Goal: Task Accomplishment & Management: Manage account settings

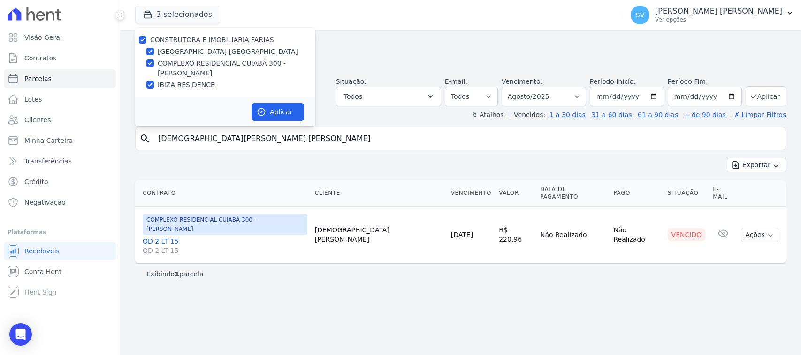
select select
click at [435, 98] on icon "button" at bounding box center [429, 96] width 9 height 9
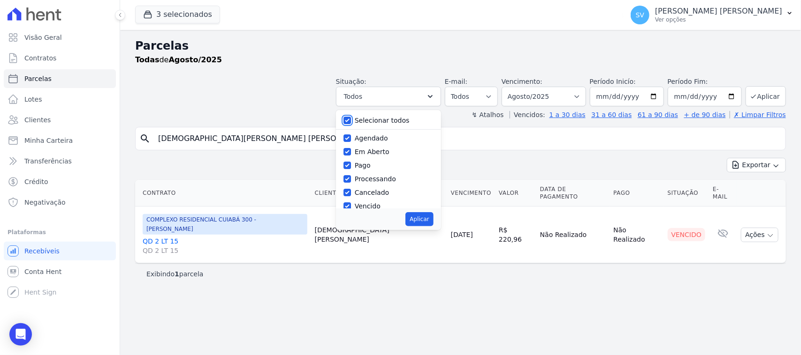
click at [351, 117] on input "Selecionar todos" at bounding box center [347, 121] width 8 height 8
checkbox input "false"
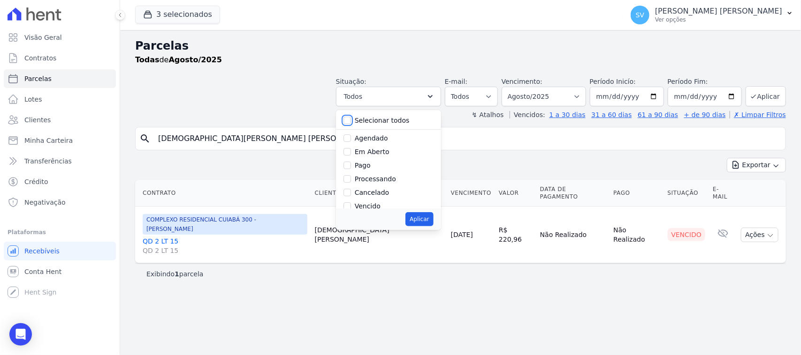
checkbox input "false"
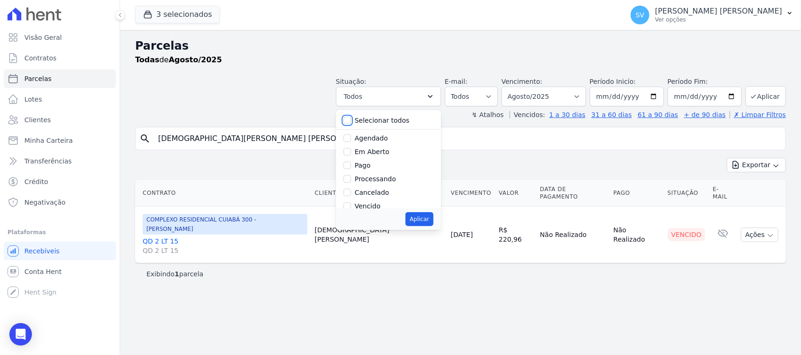
checkbox input "false"
click at [351, 142] on input "Vencido" at bounding box center [347, 144] width 8 height 8
checkbox input "true"
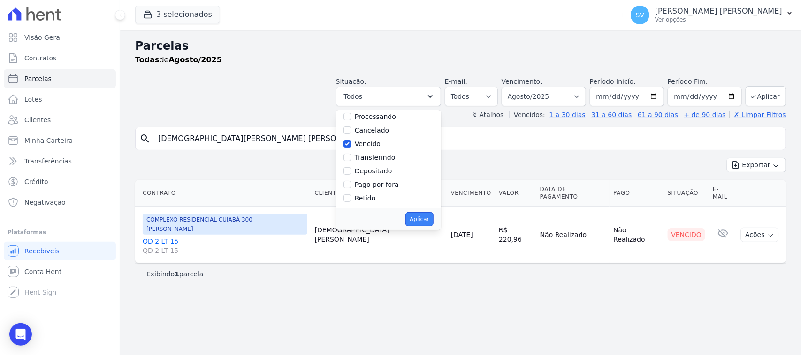
click at [432, 218] on button "Aplicar" at bounding box center [419, 219] width 28 height 14
select select "overdue"
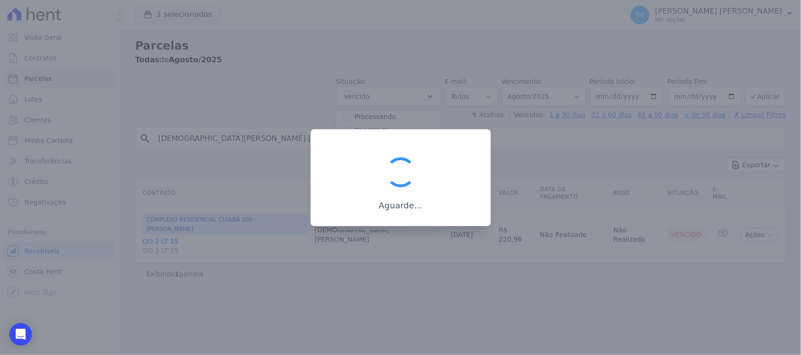
scroll to position [17, 0]
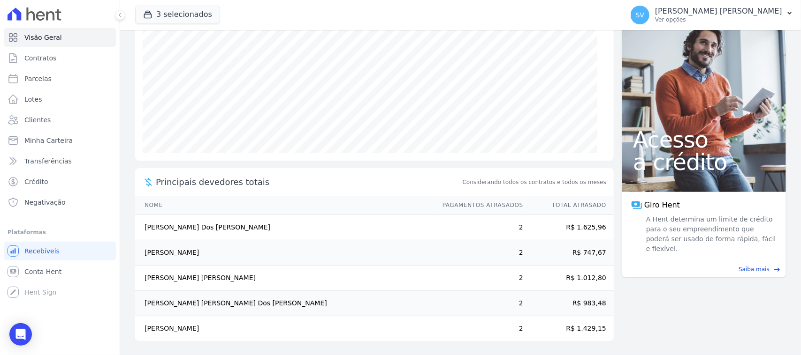
scroll to position [123, 0]
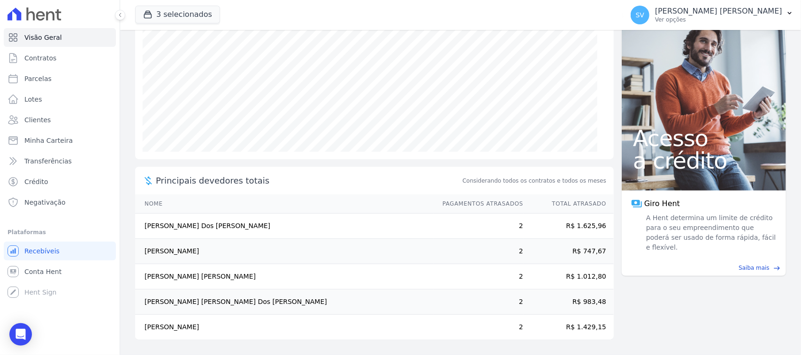
drag, startPoint x: 216, startPoint y: 224, endPoint x: 141, endPoint y: 230, distance: 75.7
click at [141, 230] on td "Eloisa Dos Santos Silva" at bounding box center [284, 226] width 298 height 25
copy td "Eloisa Dos Santos Silva"
drag, startPoint x: 221, startPoint y: 244, endPoint x: 132, endPoint y: 254, distance: 89.7
click at [132, 254] on main "task_alt Tarefas em aberto 16 Ver tarefas east Posição de parcelas Outubro/2022…" at bounding box center [460, 192] width 681 height 325
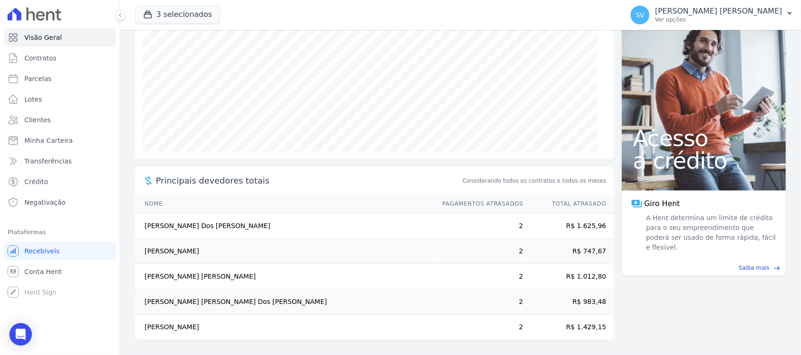
click at [233, 239] on td "Jessica Ferreira De Morais" at bounding box center [284, 251] width 298 height 25
click at [232, 250] on td "Jessica Ferreira De Morais" at bounding box center [284, 251] width 298 height 25
click at [233, 256] on td "Jessica Ferreira De Morais" at bounding box center [284, 251] width 298 height 25
drag, startPoint x: 227, startPoint y: 254, endPoint x: 144, endPoint y: 257, distance: 84.0
click at [144, 257] on td "Jessica Ferreira De Morais" at bounding box center [284, 251] width 298 height 25
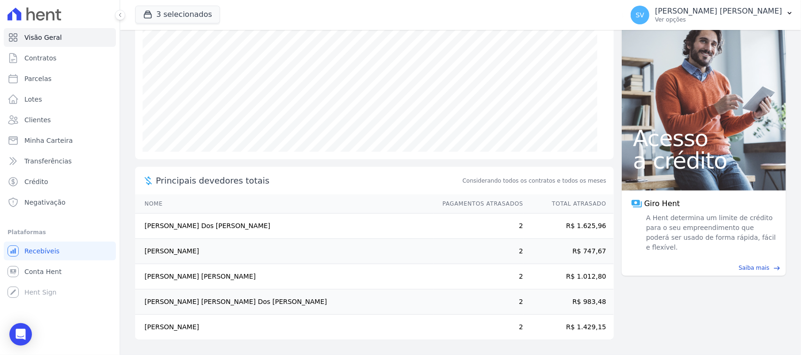
copy td "Jessica Ferreira De Morais"
drag, startPoint x: 189, startPoint y: 182, endPoint x: 338, endPoint y: 172, distance: 149.5
click at [327, 172] on div "Principais devedores totais Considerando todos os contratos e todos os meses" at bounding box center [374, 181] width 478 height 28
drag, startPoint x: 338, startPoint y: 176, endPoint x: 247, endPoint y: 212, distance: 97.9
click at [338, 176] on span "Principais devedores totais" at bounding box center [308, 180] width 305 height 13
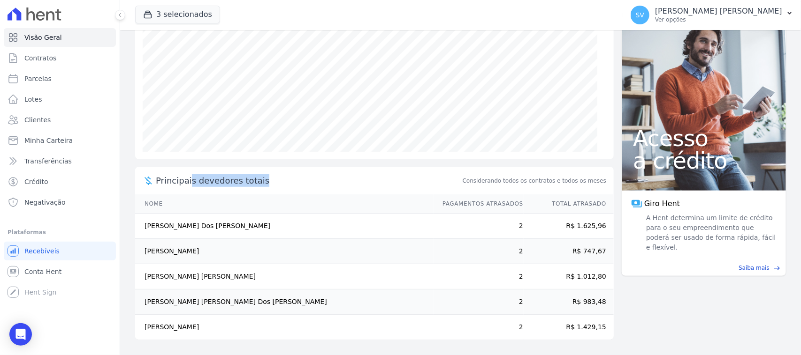
click at [300, 186] on span "Principais devedores totais" at bounding box center [308, 180] width 305 height 13
click at [325, 178] on span "Principais devedores totais" at bounding box center [308, 180] width 305 height 13
drag, startPoint x: 231, startPoint y: 300, endPoint x: 157, endPoint y: 308, distance: 74.5
click at [144, 301] on td "Anderson Soares Dos Santos" at bounding box center [284, 302] width 298 height 25
copy td "Anderson Soares Dos Santos"
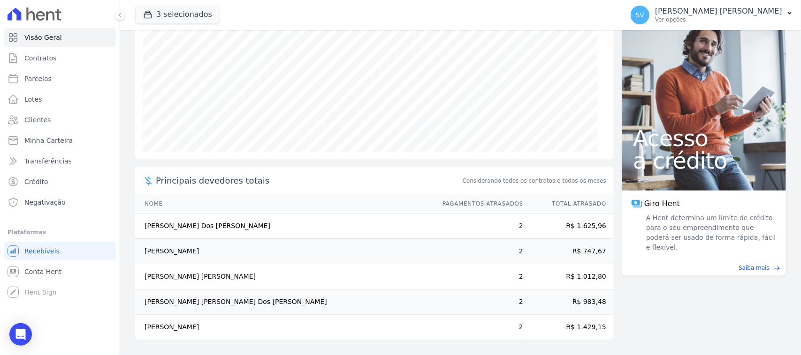
click at [224, 325] on td "Karina Lacerda De Oliveira" at bounding box center [284, 327] width 298 height 25
drag, startPoint x: 224, startPoint y: 327, endPoint x: 142, endPoint y: 326, distance: 82.1
click at [142, 326] on td "Karina Lacerda De Oliveira" at bounding box center [284, 327] width 298 height 25
copy td "Karina Lacerda De Oliveira"
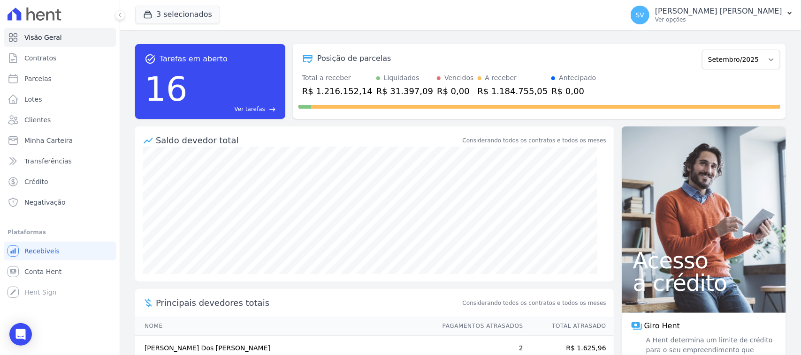
scroll to position [0, 0]
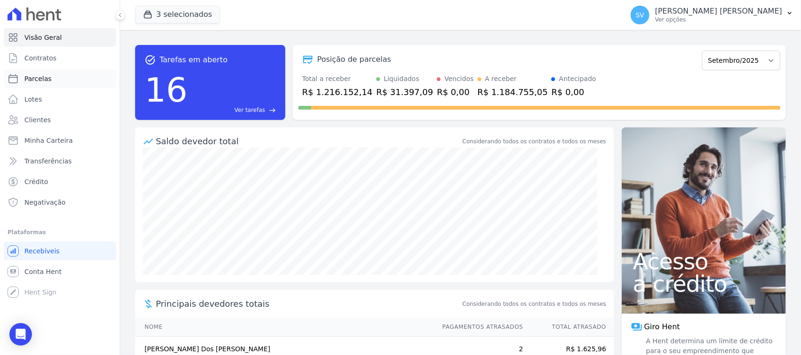
click at [73, 75] on link "Parcelas" at bounding box center [60, 78] width 112 height 19
select select
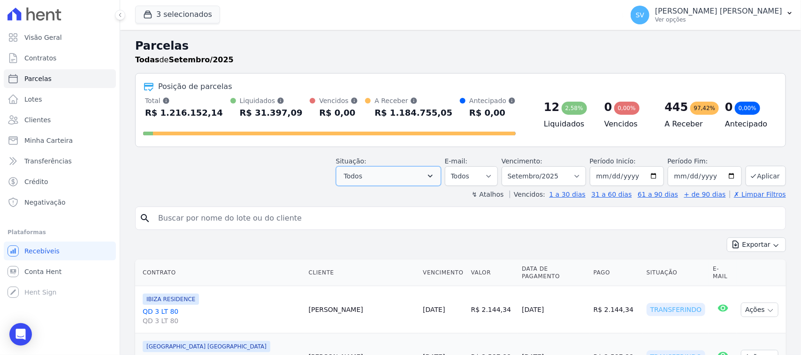
click at [391, 182] on button "Todos" at bounding box center [388, 176] width 105 height 20
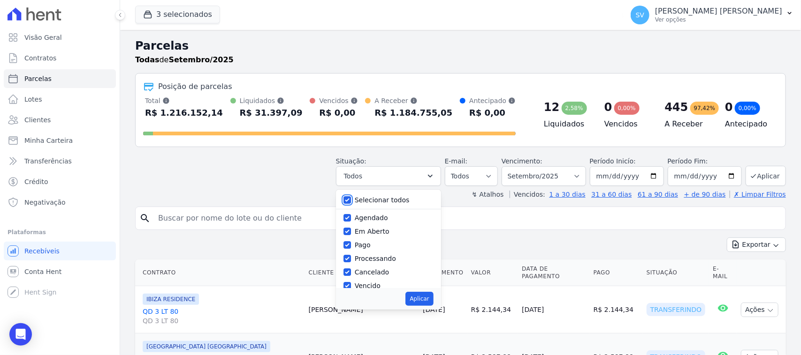
click at [348, 200] on input "Selecionar todos" at bounding box center [347, 201] width 8 height 8
checkbox input "false"
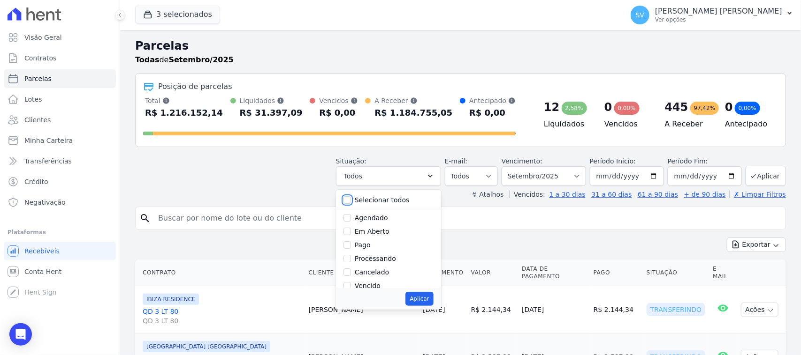
checkbox input "false"
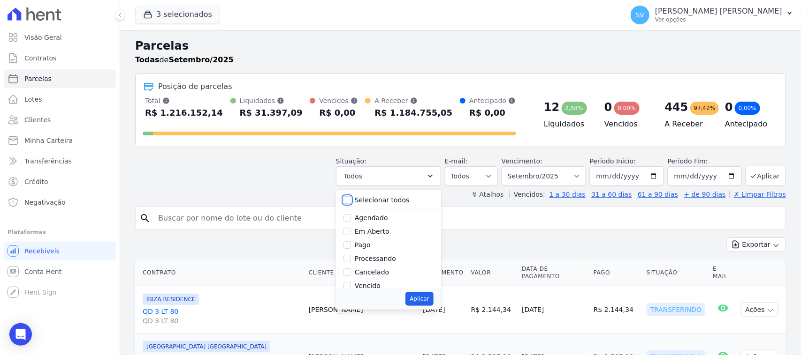
checkbox input "false"
click at [351, 226] on input "Vencido" at bounding box center [347, 224] width 8 height 8
checkbox input "true"
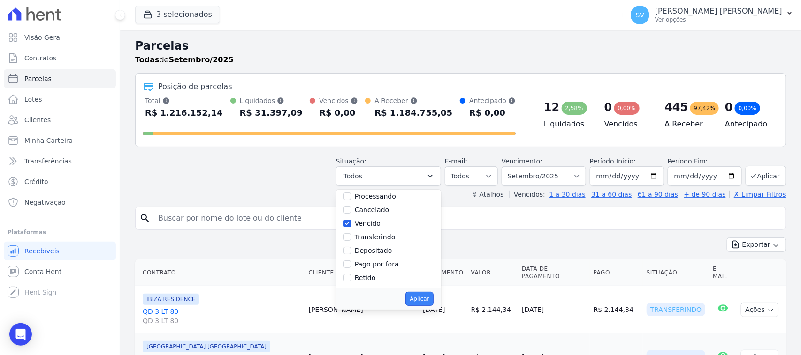
click at [420, 300] on button "Aplicar" at bounding box center [419, 299] width 28 height 14
select select "overdue"
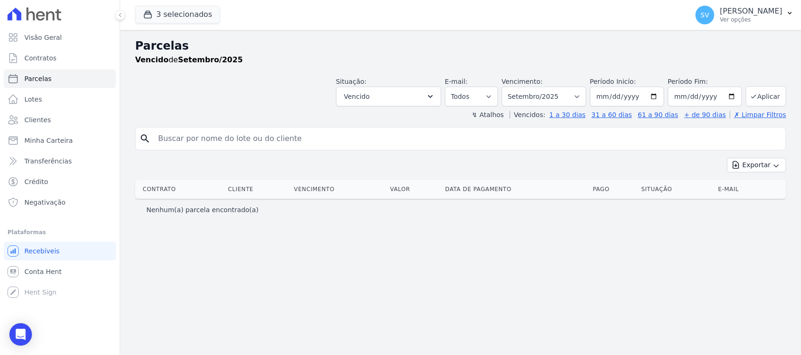
select select
click at [545, 90] on select "Filtrar por período ──────── Todos os meses Outubro/2022 Novembro/2022 Dezembro…" at bounding box center [543, 97] width 84 height 20
select select "08/2025"
click at [514, 87] on select "Filtrar por período ──────── Todos os meses Outubro/2022 Novembro/2022 Dezembro…" at bounding box center [543, 97] width 84 height 20
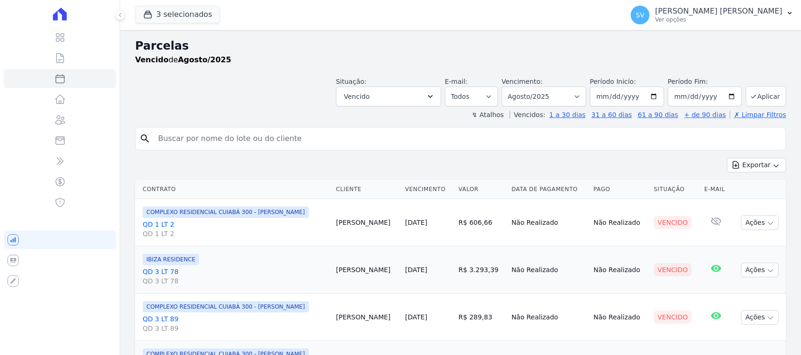
select select
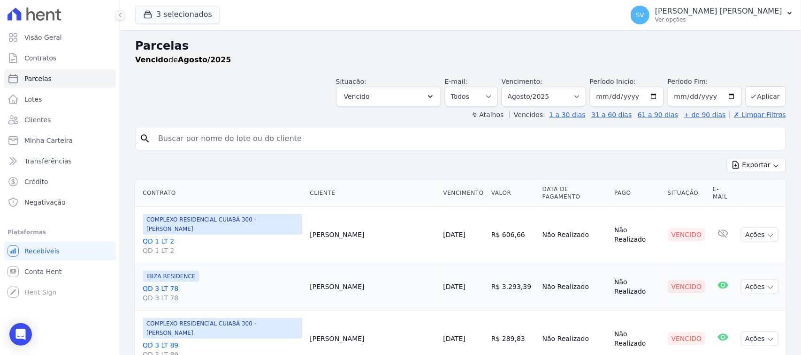
scroll to position [59, 0]
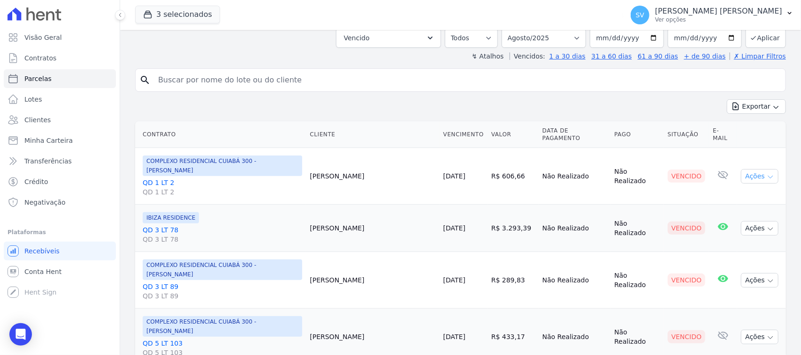
click at [747, 169] on button "Ações" at bounding box center [760, 176] width 38 height 15
click at [728, 189] on link "Ver boleto" at bounding box center [756, 197] width 90 height 17
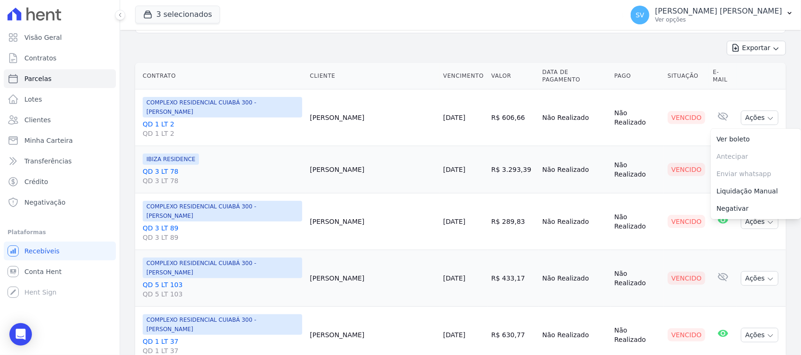
click at [681, 163] on div "Vencido" at bounding box center [686, 169] width 38 height 13
click at [748, 163] on button "Ações" at bounding box center [760, 170] width 38 height 15
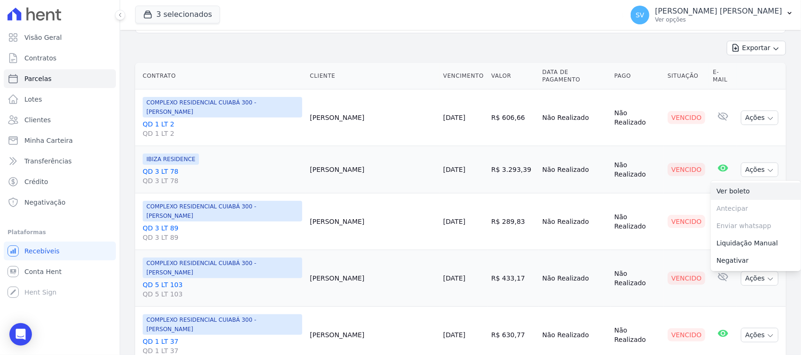
click at [713, 183] on link "Ver boleto" at bounding box center [756, 191] width 90 height 17
click at [386, 202] on td "[PERSON_NAME]" at bounding box center [372, 222] width 133 height 57
click at [750, 215] on button "Ações" at bounding box center [760, 222] width 38 height 15
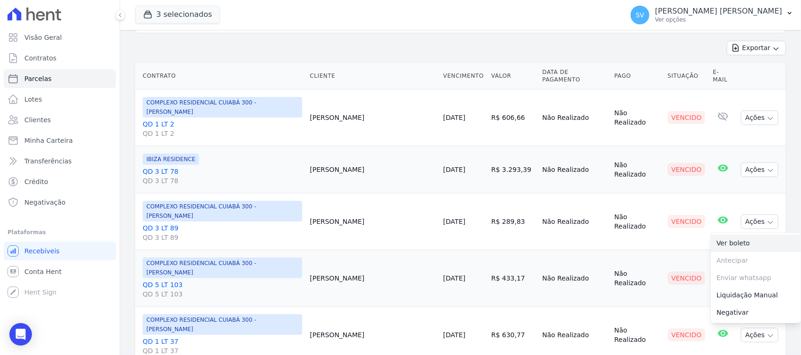
click at [726, 235] on link "Ver boleto" at bounding box center [756, 243] width 90 height 17
click at [681, 272] on div "Vencido" at bounding box center [686, 278] width 38 height 13
drag, startPoint x: 742, startPoint y: 246, endPoint x: 737, endPoint y: 252, distance: 8.3
click at [742, 272] on button "Ações" at bounding box center [760, 279] width 38 height 15
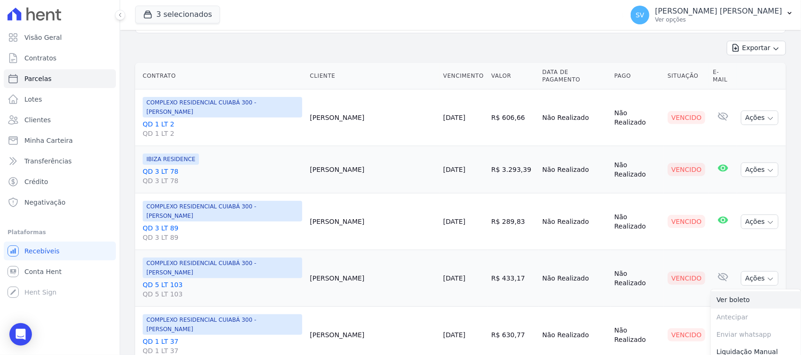
click at [727, 292] on link "Ver boleto" at bounding box center [756, 300] width 90 height 17
click at [709, 307] on td "E-mail com boleto lido [DATE] 14:08 E-mail de lembrete lido [DATE] 09:38 E-mail…" at bounding box center [723, 335] width 28 height 57
click at [750, 328] on button "Ações" at bounding box center [760, 335] width 38 height 15
click at [734, 348] on link "Ver boleto" at bounding box center [756, 356] width 90 height 17
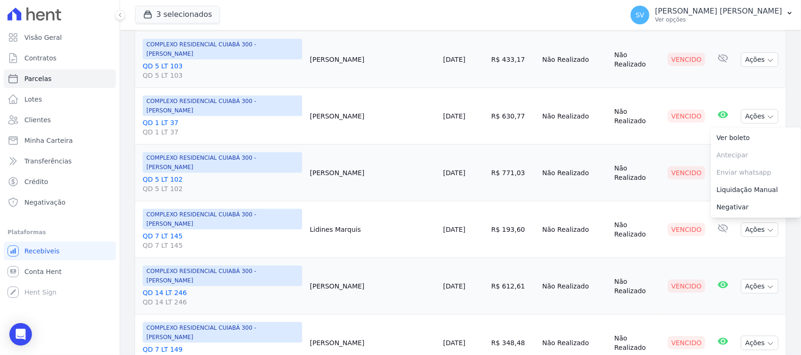
scroll to position [352, 0]
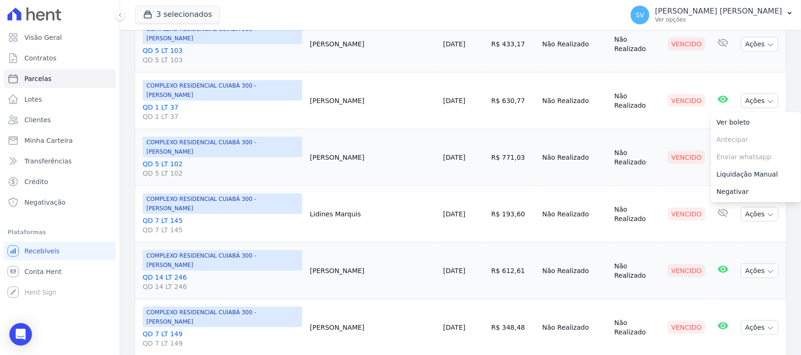
click at [635, 129] on td "Não Realizado" at bounding box center [636, 157] width 53 height 57
click at [746, 151] on button "Ações" at bounding box center [760, 158] width 38 height 15
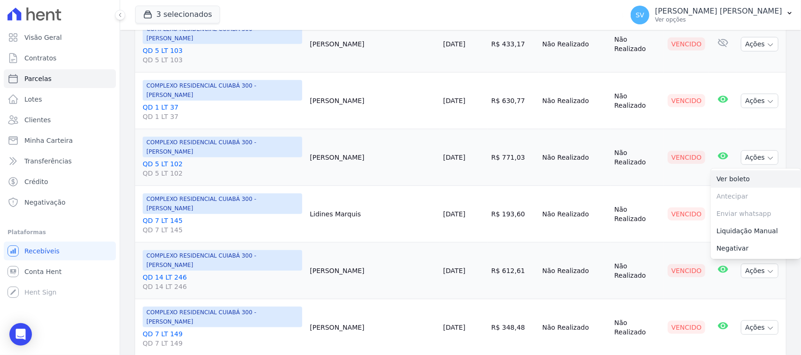
click at [742, 171] on link "Ver boleto" at bounding box center [756, 179] width 90 height 17
click at [373, 243] on td "[PERSON_NAME]" at bounding box center [372, 271] width 133 height 57
click at [746, 207] on button "Ações" at bounding box center [760, 214] width 38 height 15
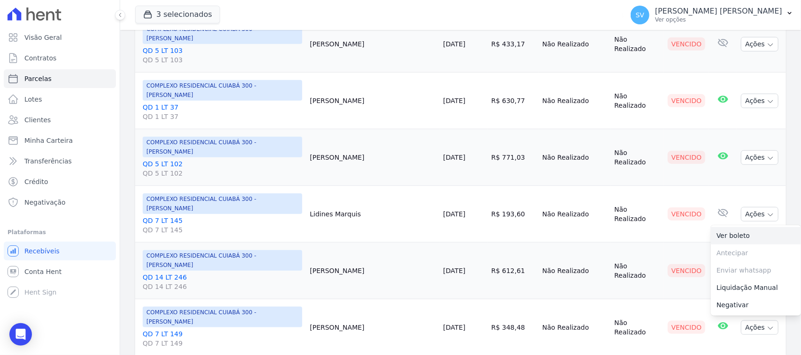
click at [728, 227] on link "Ver boleto" at bounding box center [756, 235] width 90 height 17
drag, startPoint x: 670, startPoint y: 230, endPoint x: 727, endPoint y: 220, distance: 58.4
click at [670, 300] on td "Vencido" at bounding box center [686, 328] width 45 height 57
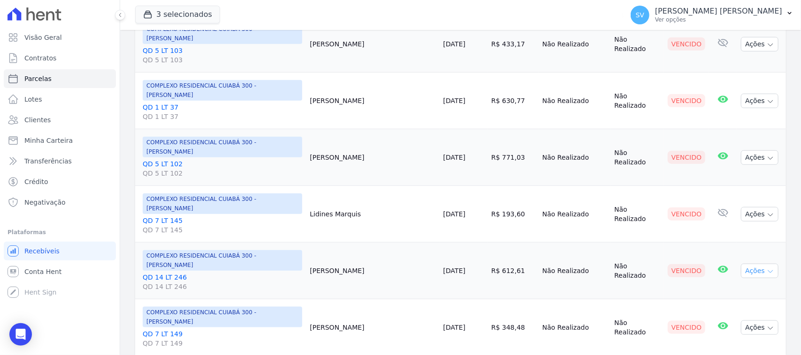
click at [741, 264] on button "Ações" at bounding box center [760, 271] width 38 height 15
click at [727, 284] on link "Ver boleto" at bounding box center [756, 292] width 90 height 17
click at [580, 300] on td "Não Realizado" at bounding box center [574, 328] width 72 height 57
click at [747, 300] on td "Ações Ver boleto [GEOGRAPHIC_DATA] Antecipação não disponível Enviar whatsapp É…" at bounding box center [761, 328] width 49 height 57
click at [744, 321] on button "Ações" at bounding box center [760, 328] width 38 height 15
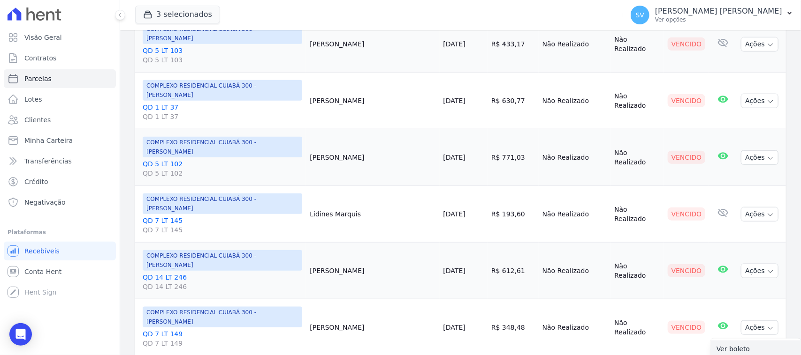
click at [734, 341] on link "Ver boleto" at bounding box center [756, 349] width 90 height 17
